Goal: Browse casually

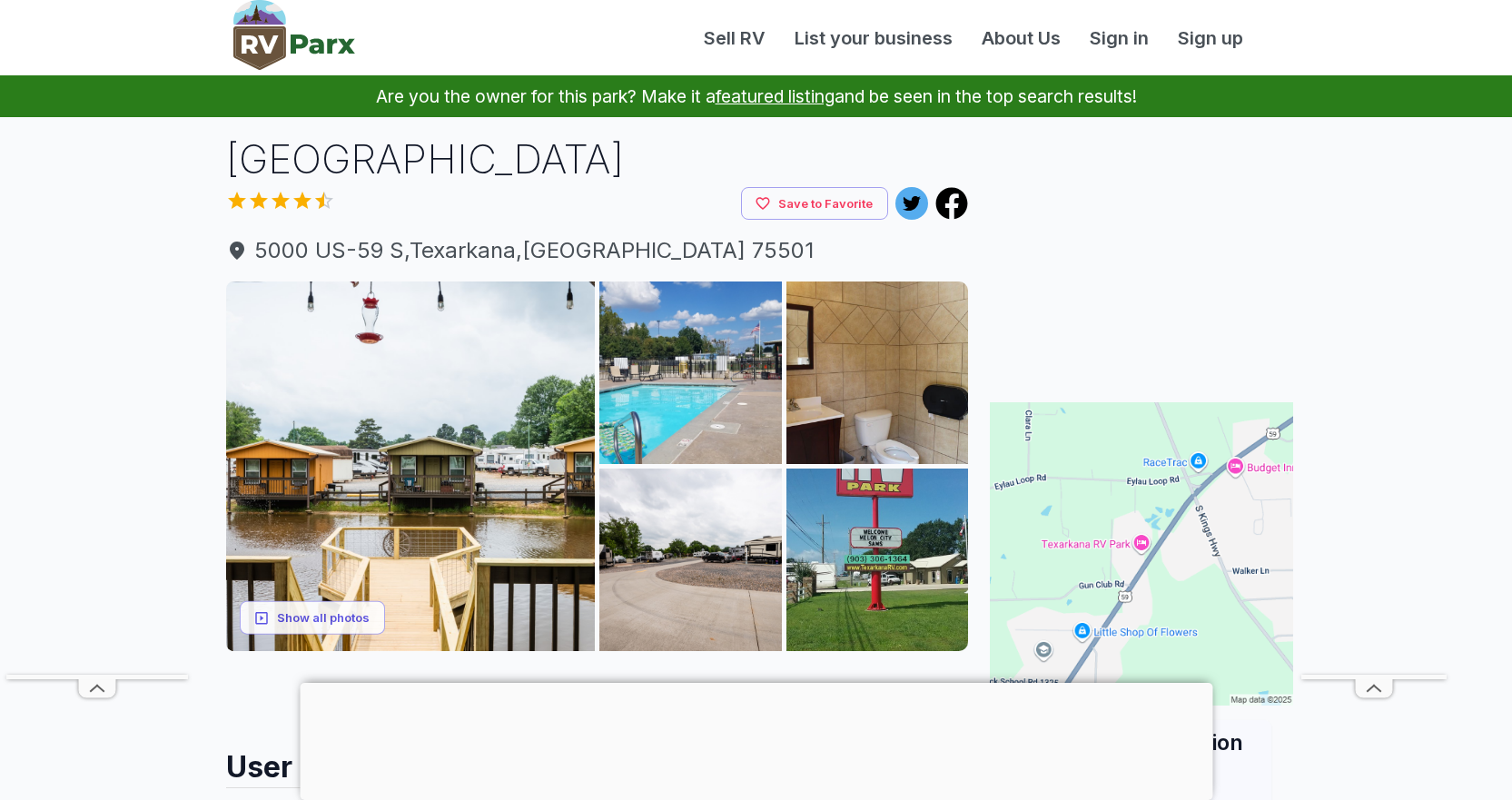
click at [761, 683] on div at bounding box center [756, 683] width 913 height 0
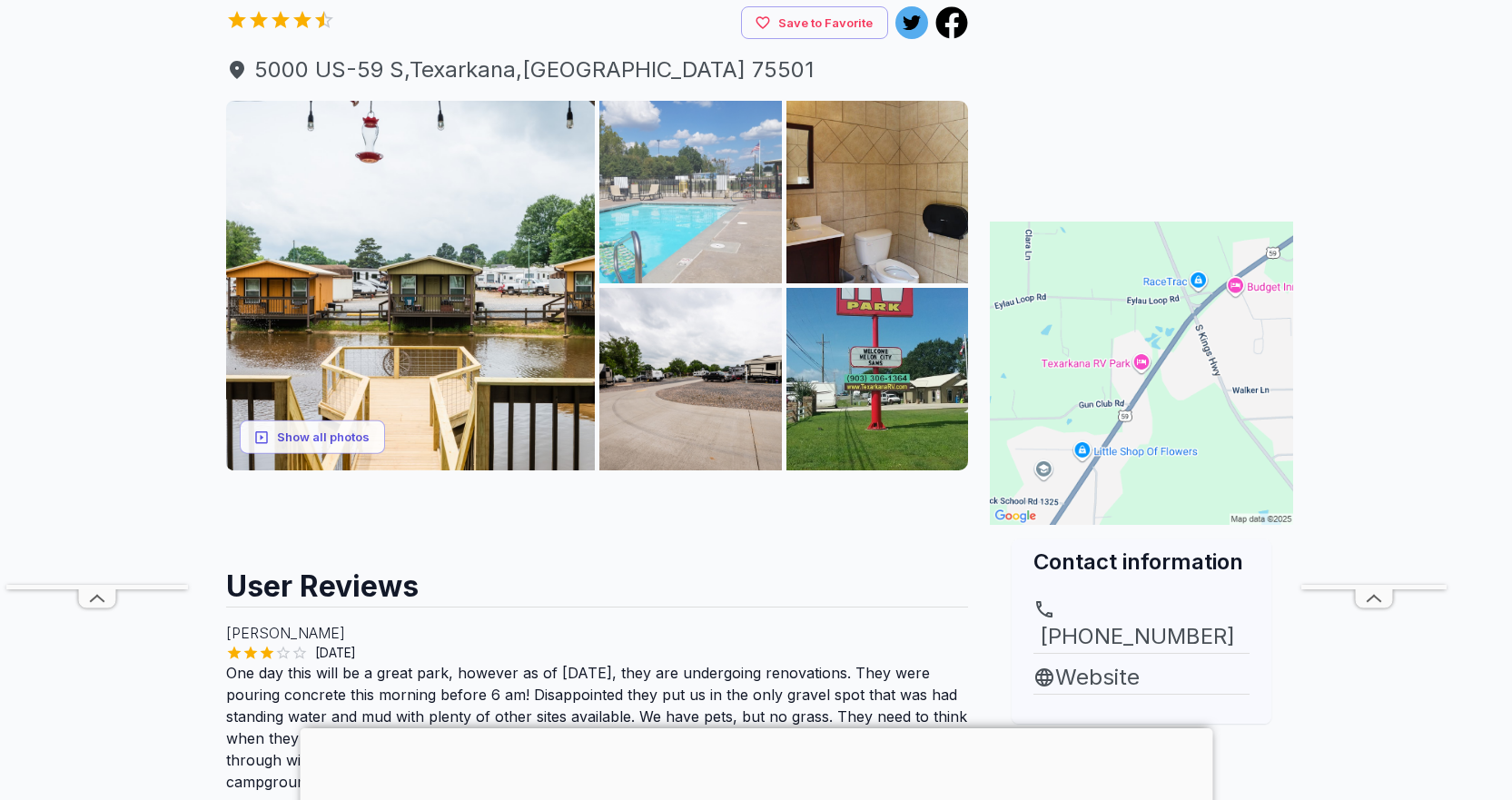
scroll to position [182, 0]
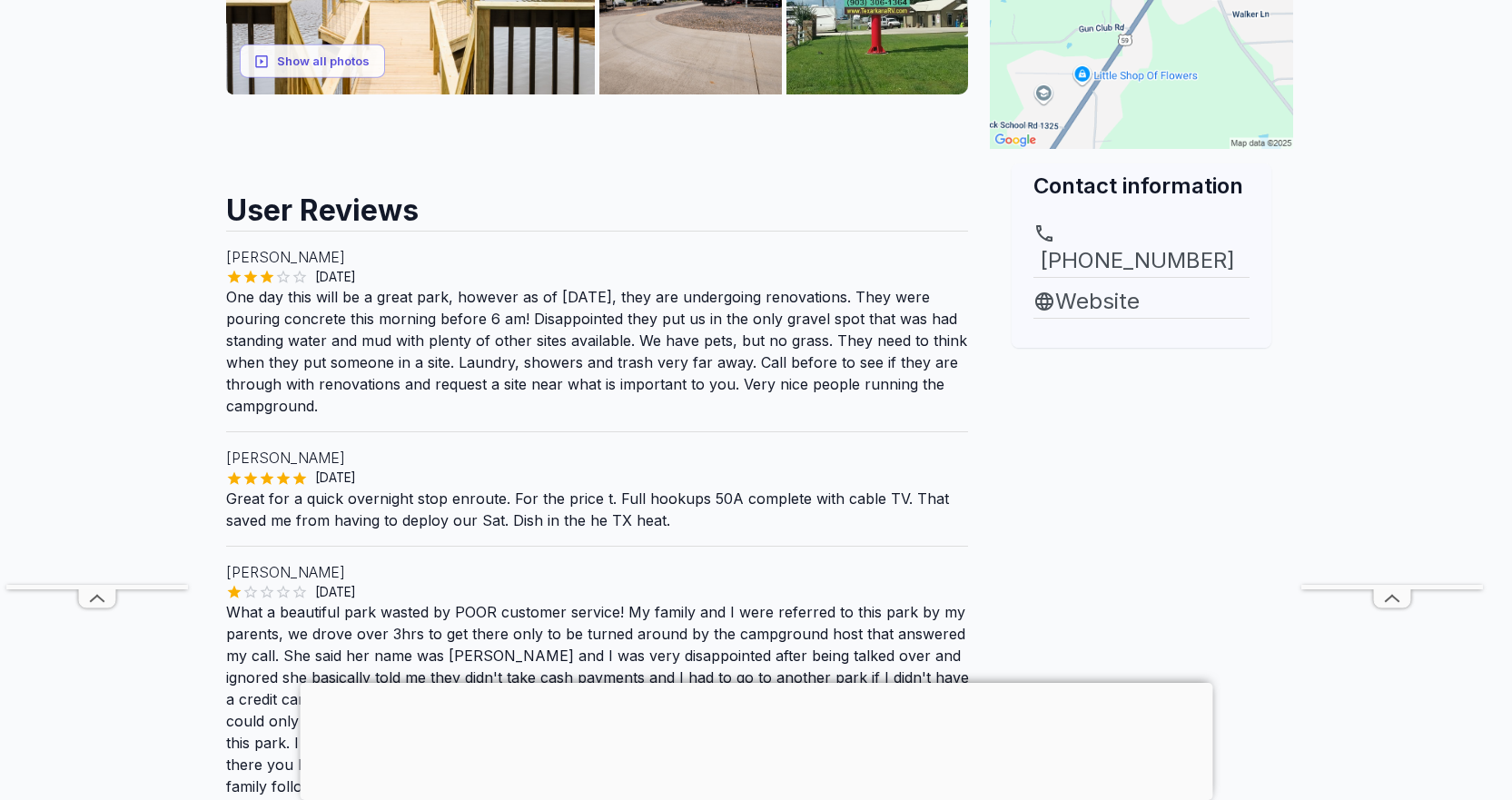
scroll to position [212, 0]
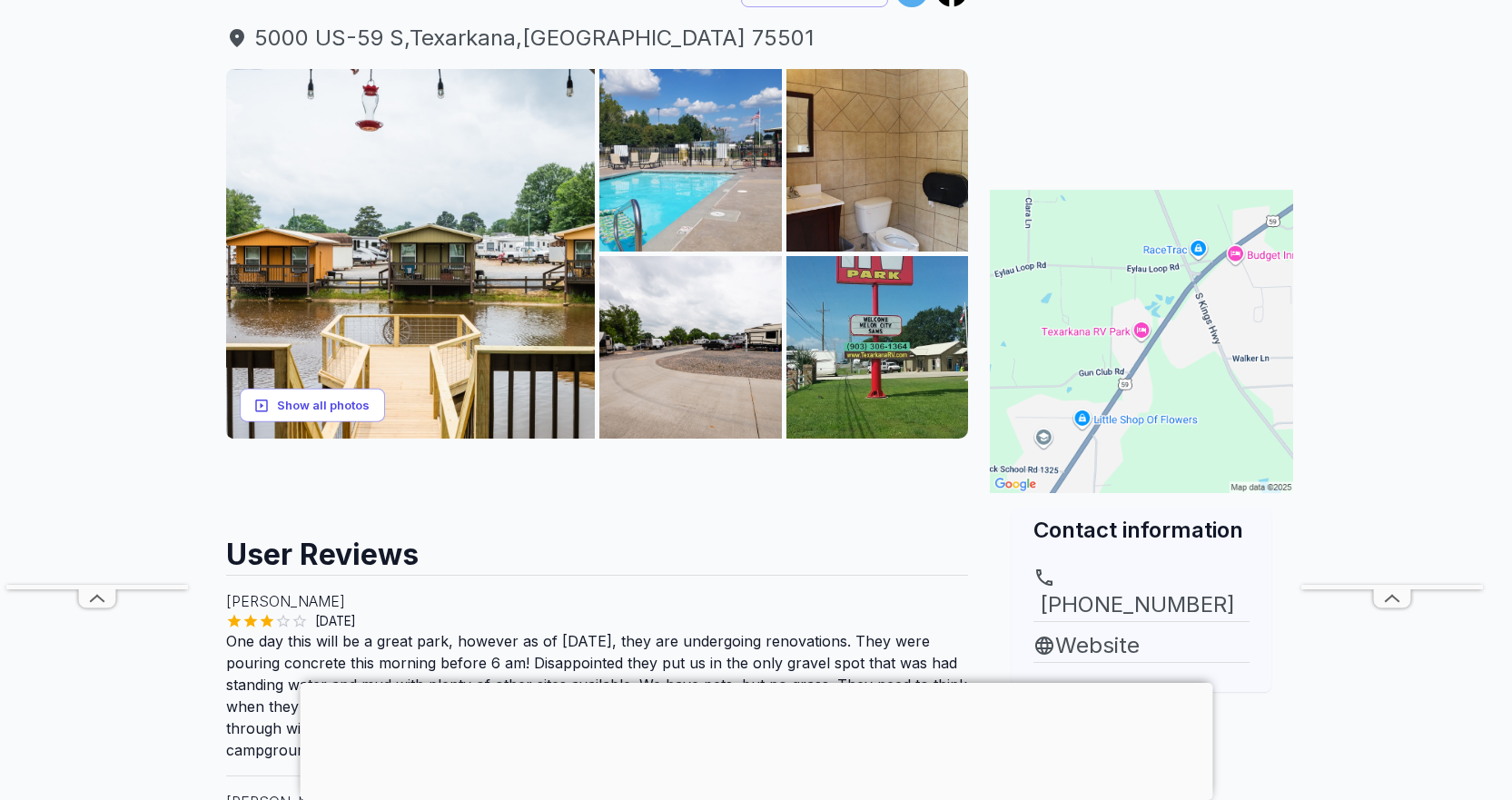
click at [365, 404] on button "Show all photos" at bounding box center [312, 405] width 146 height 33
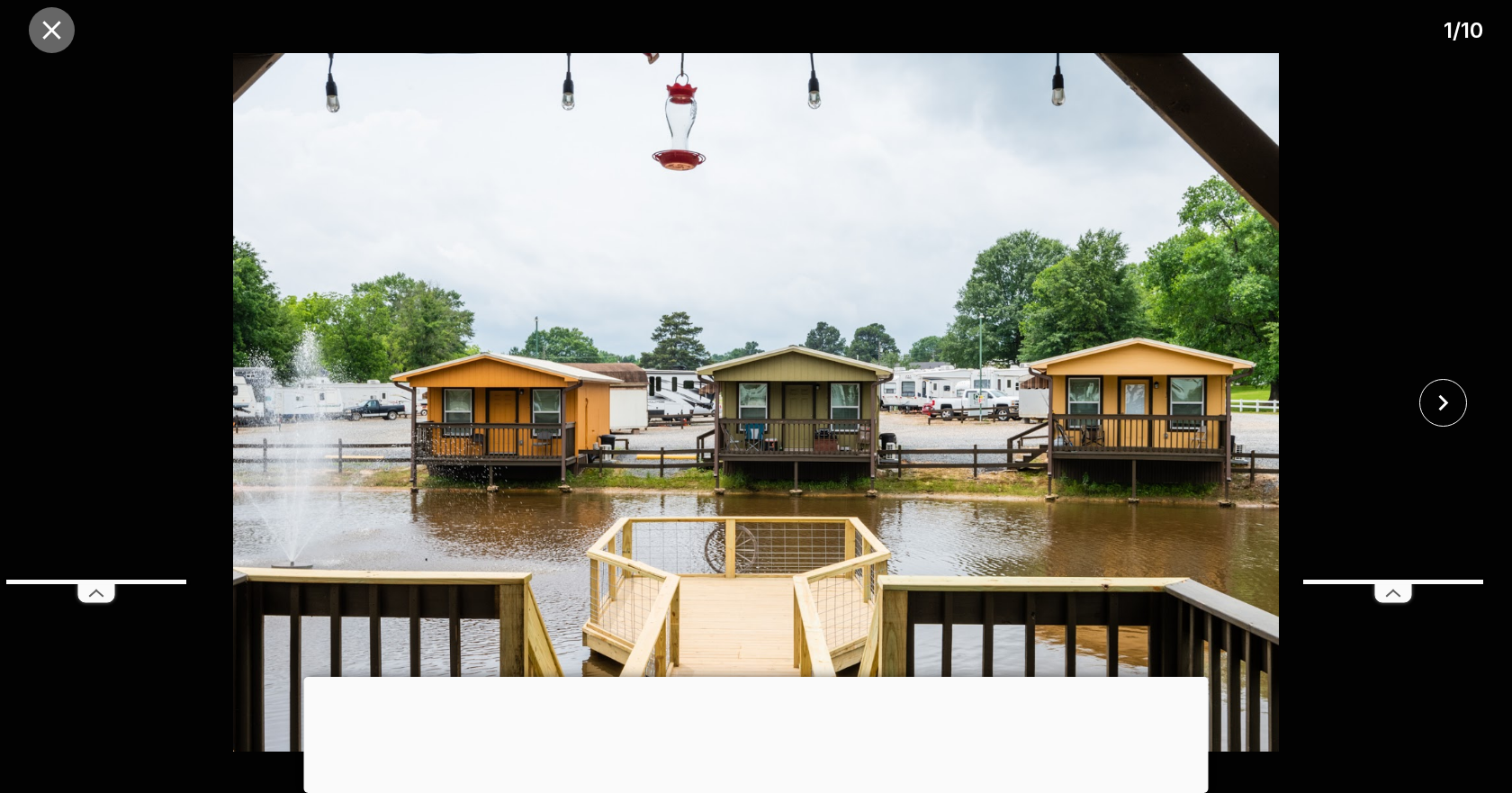
click at [64, 24] on icon "close" at bounding box center [51, 30] width 32 height 32
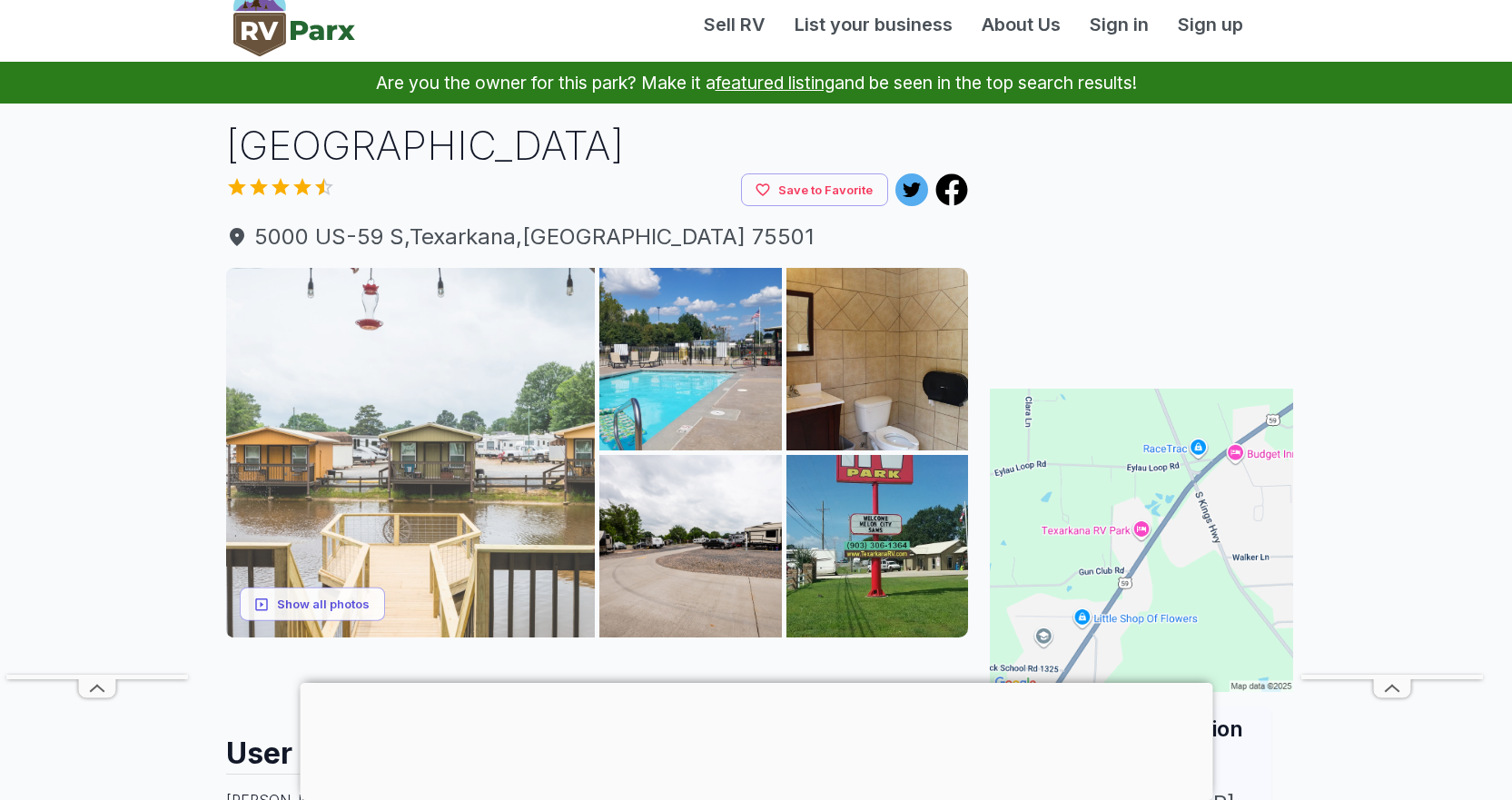
scroll to position [0, 0]
